Goal: Task Accomplishment & Management: Use online tool/utility

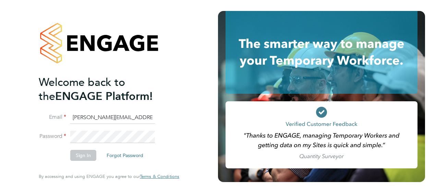
type input "Nicholas.morgan@hays.com"
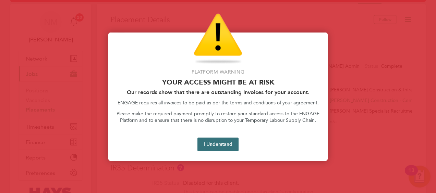
click at [224, 146] on button "I Understand" at bounding box center [218, 145] width 41 height 14
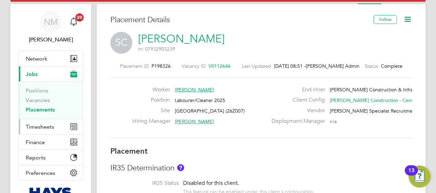
click at [49, 133] on button "Timesheets" at bounding box center [51, 126] width 64 height 15
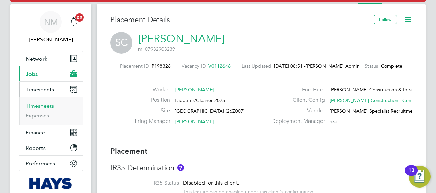
click at [41, 105] on link "Timesheets" at bounding box center [40, 106] width 28 height 7
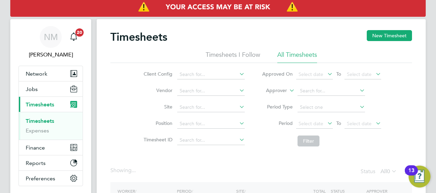
click at [282, 88] on label "Approver" at bounding box center [271, 90] width 31 height 7
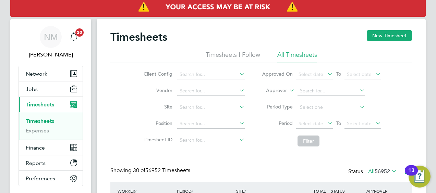
click at [278, 91] on label "Approver" at bounding box center [271, 90] width 31 height 7
click at [270, 96] on li "Worker" at bounding box center [270, 98] width 34 height 9
click at [308, 88] on input at bounding box center [332, 91] width 68 height 10
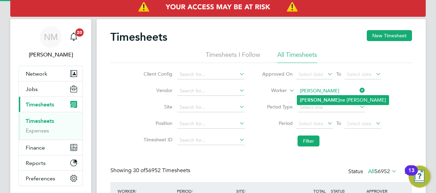
click at [321, 99] on li "Leean ne Ridgway" at bounding box center [343, 100] width 92 height 9
type input "Leeanne Ridgway"
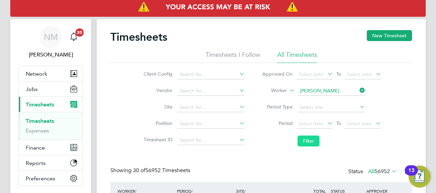
click at [303, 143] on button "Filter" at bounding box center [309, 141] width 22 height 11
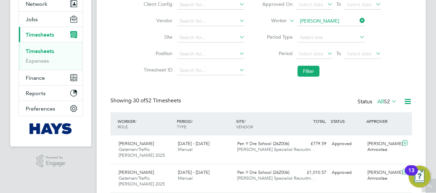
click at [268, 145] on span "Pen Y Dre School (26Z006)" at bounding box center [263, 144] width 52 height 6
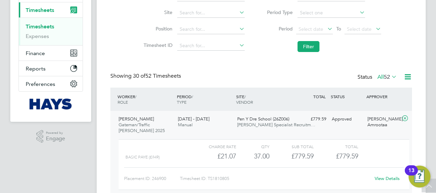
click at [392, 178] on link "View Details" at bounding box center [387, 179] width 25 height 6
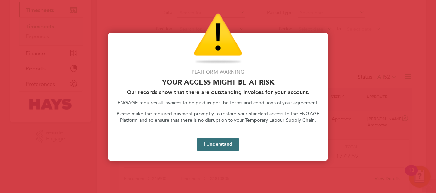
click at [220, 144] on button "I Understand" at bounding box center [218, 145] width 41 height 14
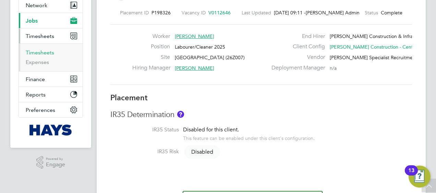
click at [39, 52] on link "Timesheets" at bounding box center [40, 52] width 28 height 7
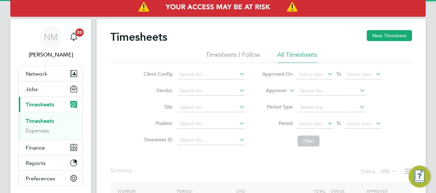
click at [278, 91] on label "Approver" at bounding box center [271, 90] width 31 height 7
click at [272, 95] on li "Worker" at bounding box center [270, 98] width 34 height 9
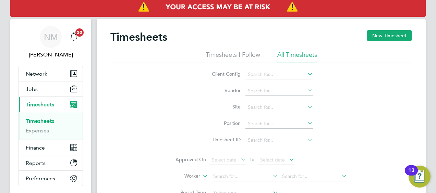
click at [318, 89] on div "Client Config Vendor Site Position Timesheet ID Approved On Select date To Sele…" at bounding box center [261, 149] width 302 height 173
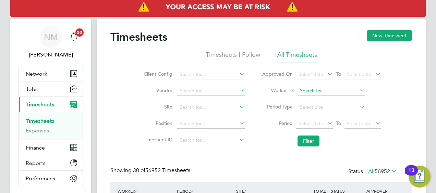
click at [318, 93] on input at bounding box center [332, 91] width 68 height 10
click at [341, 100] on b "[PERSON_NAME]" at bounding box center [361, 100] width 40 height 6
type input "[PERSON_NAME]"
drag, startPoint x: 303, startPoint y: 143, endPoint x: 289, endPoint y: 144, distance: 14.5
click at [303, 143] on button "Filter" at bounding box center [309, 141] width 22 height 11
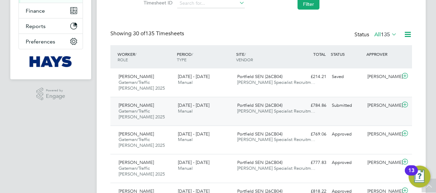
click at [284, 110] on span "[PERSON_NAME] Specialist Recruitm…" at bounding box center [276, 111] width 78 height 6
